Goal: Transaction & Acquisition: Purchase product/service

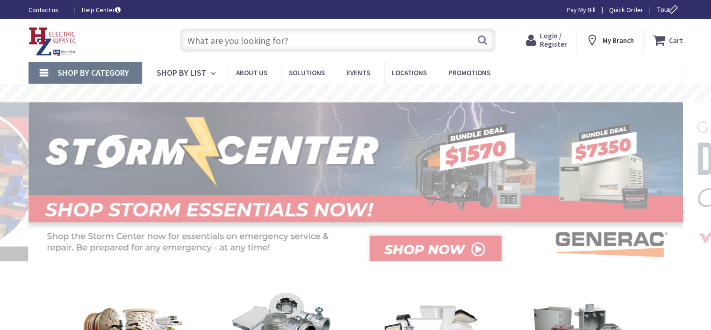
click at [549, 45] on span "Login / Register" at bounding box center [553, 39] width 27 height 17
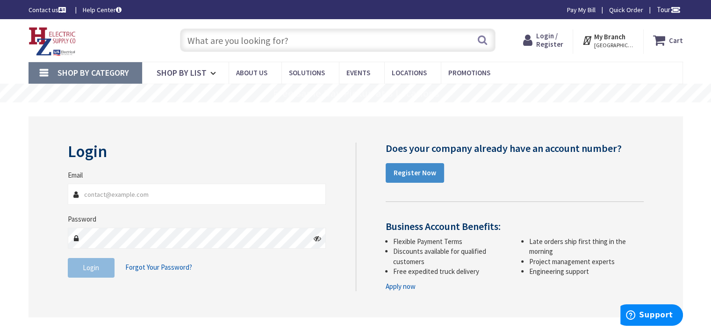
type input "[EMAIL_ADDRESS][DOMAIN_NAME]"
click at [95, 266] on span "Login" at bounding box center [91, 267] width 16 height 9
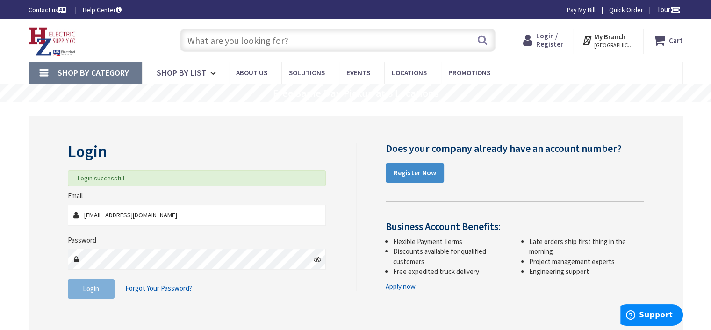
click at [335, 45] on input "text" at bounding box center [338, 40] width 316 height 23
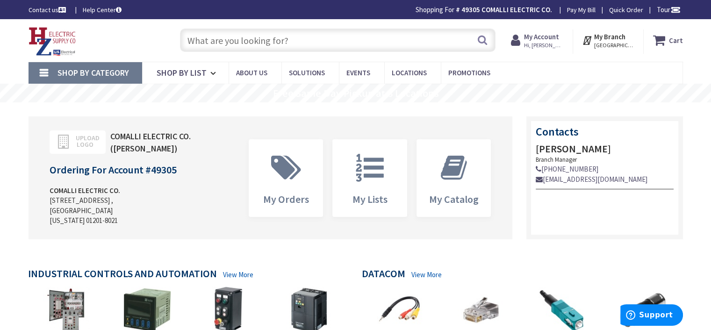
click at [325, 46] on input "text" at bounding box center [338, 40] width 316 height 23
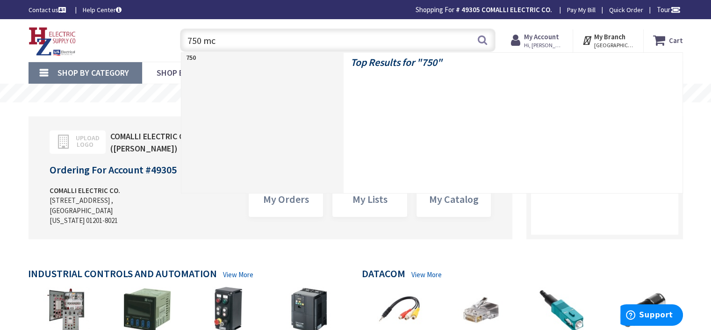
type input "750 mcm"
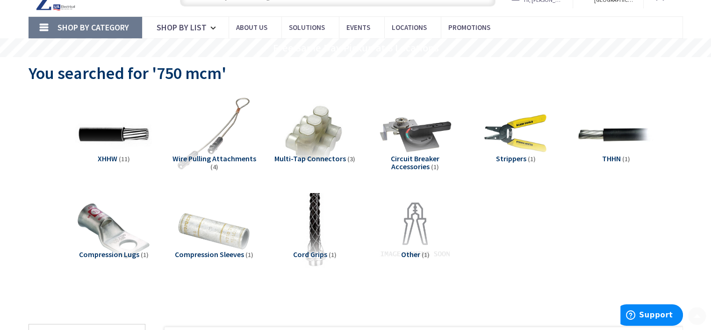
scroll to position [48, 0]
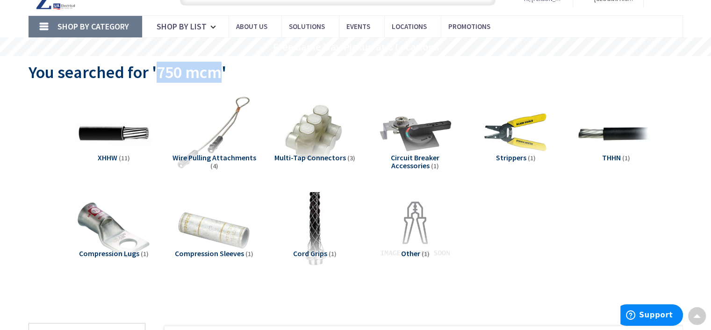
drag, startPoint x: 218, startPoint y: 73, endPoint x: 154, endPoint y: 71, distance: 64.1
click at [154, 71] on span "You searched for '750 mcm'" at bounding box center [128, 72] width 198 height 21
click at [260, 71] on div "You searched for '750 mcm'" at bounding box center [356, 73] width 654 height 35
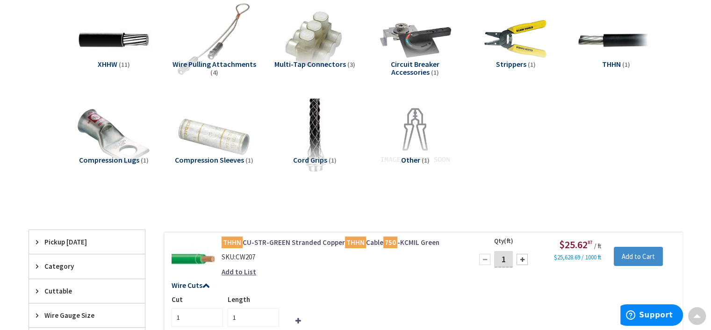
scroll to position [188, 0]
